Goal: Obtain resource: Obtain resource

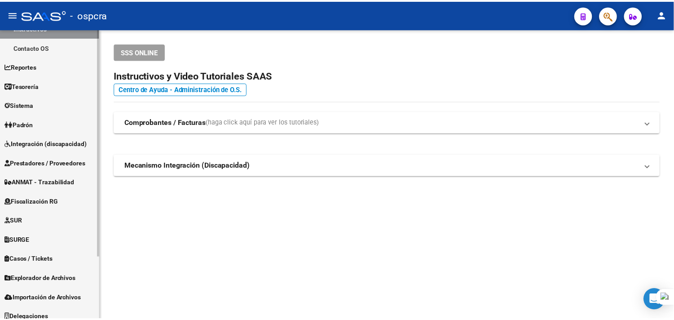
scroll to position [79, 0]
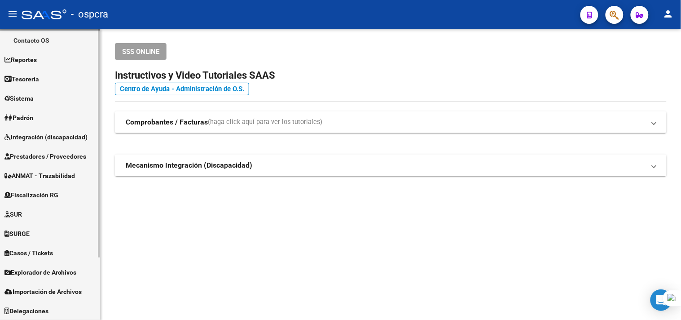
click at [66, 199] on link "Fiscalización RG" at bounding box center [50, 194] width 100 height 19
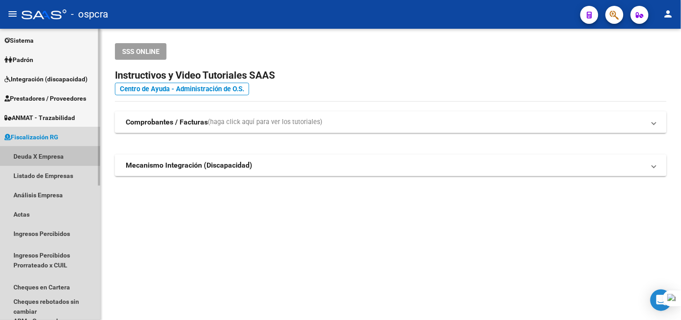
click at [60, 158] on link "Deuda X Empresa" at bounding box center [50, 155] width 100 height 19
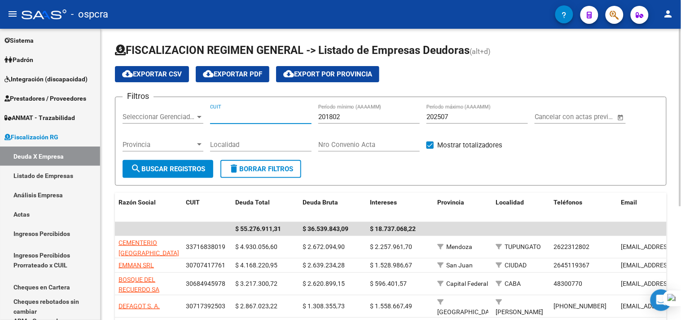
click at [234, 117] on input "CUIT" at bounding box center [260, 117] width 101 height 8
paste input "27-16975143-4"
type input "27-16975143-4"
click at [158, 169] on span "search Buscar Registros" at bounding box center [168, 169] width 75 height 8
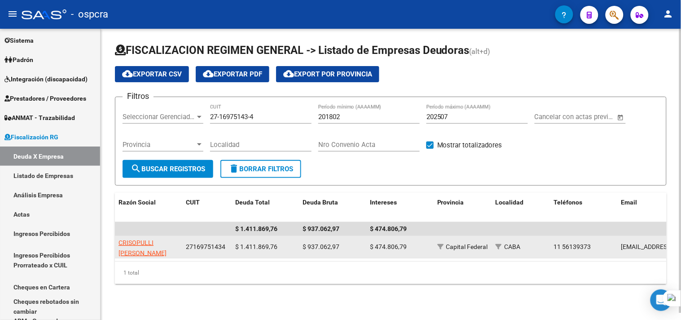
click at [132, 244] on span "CRISOPULLI [PERSON_NAME] [PERSON_NAME]" at bounding box center [143, 253] width 48 height 28
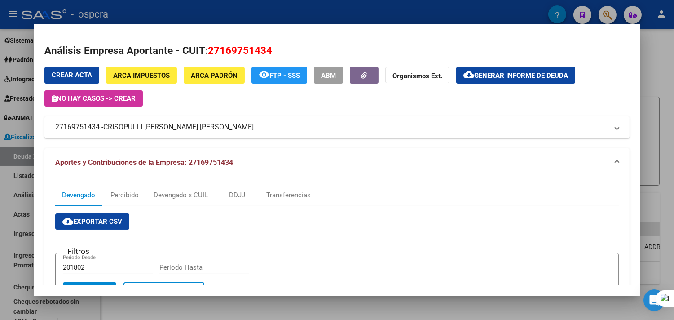
click at [495, 65] on div "Análisis Empresa Aportante - CUIT: 27169751434 Crear Acta ARCA Impuestos ARCA […" at bounding box center [336, 307] width 585 height 528
click at [495, 79] on button "cloud_download Generar informe de deuda" at bounding box center [515, 75] width 119 height 17
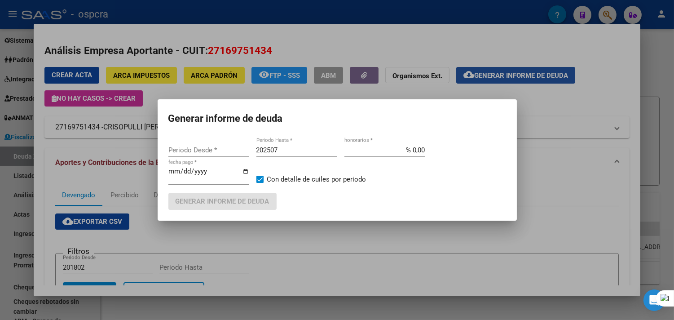
type input "201802"
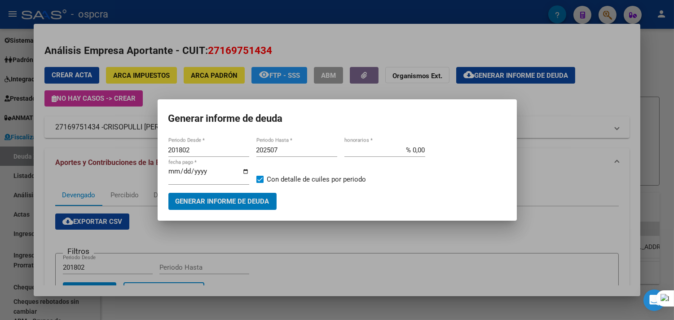
click at [221, 153] on input "201802" at bounding box center [208, 150] width 81 height 8
type input "202212"
click at [297, 149] on input "202507" at bounding box center [296, 150] width 81 height 8
type input "202509"
click at [261, 201] on span "Generar informe de deuda" at bounding box center [223, 202] width 94 height 8
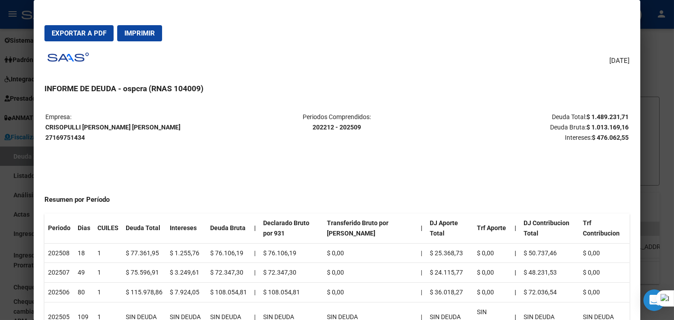
click at [93, 31] on span "Exportar a PDF" at bounding box center [79, 33] width 55 height 8
click at [657, 128] on div at bounding box center [337, 160] width 674 height 320
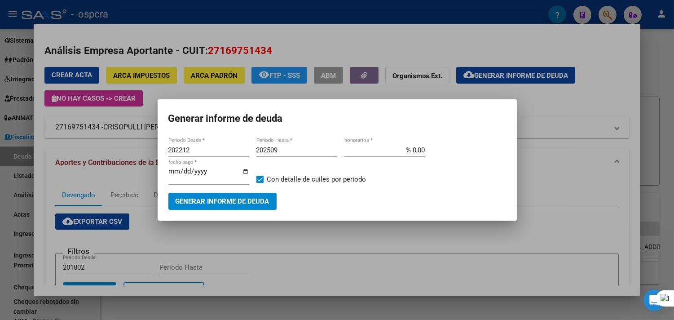
click at [415, 250] on div at bounding box center [337, 160] width 674 height 320
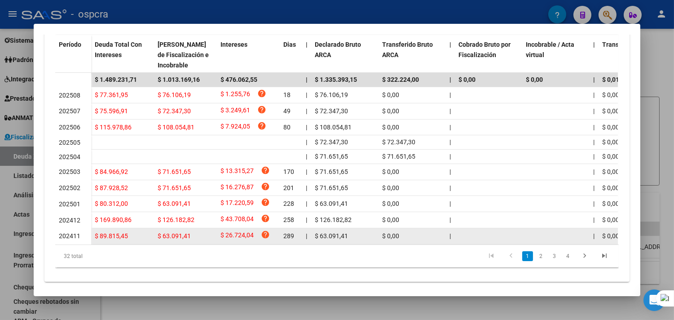
scroll to position [295, 0]
